Goal: Task Accomplishment & Management: Complete application form

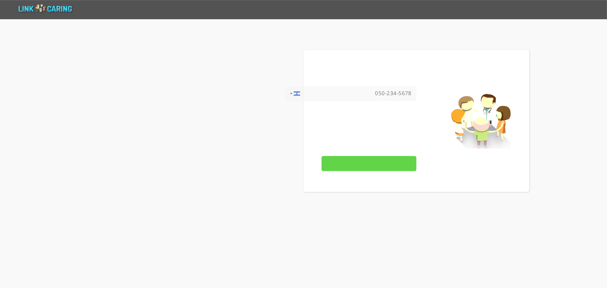
type input "אישור"
click at [372, 171] on input "אישור" at bounding box center [368, 163] width 95 height 15
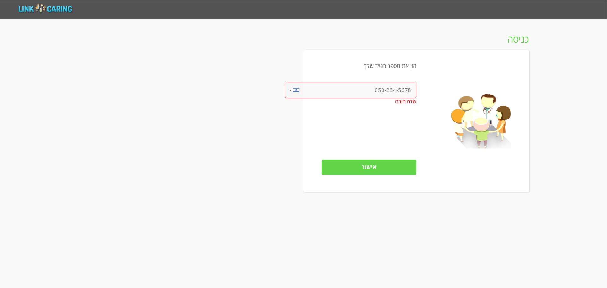
click at [376, 89] on input "tel" at bounding box center [350, 90] width 131 height 16
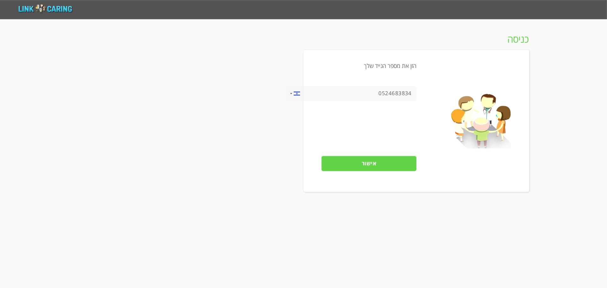
type input "0524683834"
click at [387, 164] on input "אישור" at bounding box center [368, 163] width 95 height 15
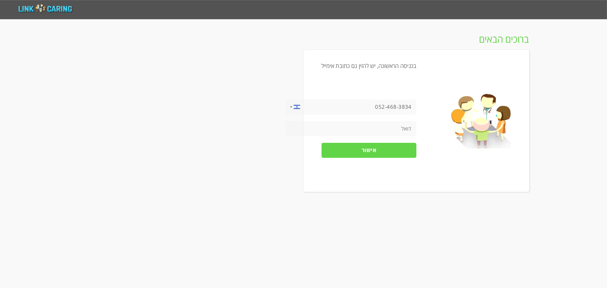
click at [399, 126] on input "tel" at bounding box center [350, 128] width 131 height 15
click at [374, 128] on input "tel" at bounding box center [350, 128] width 131 height 15
type input "[PERSON_NAME][EMAIL_ADDRESS][DOMAIN_NAME]"
